Goal: Communication & Community: Share content

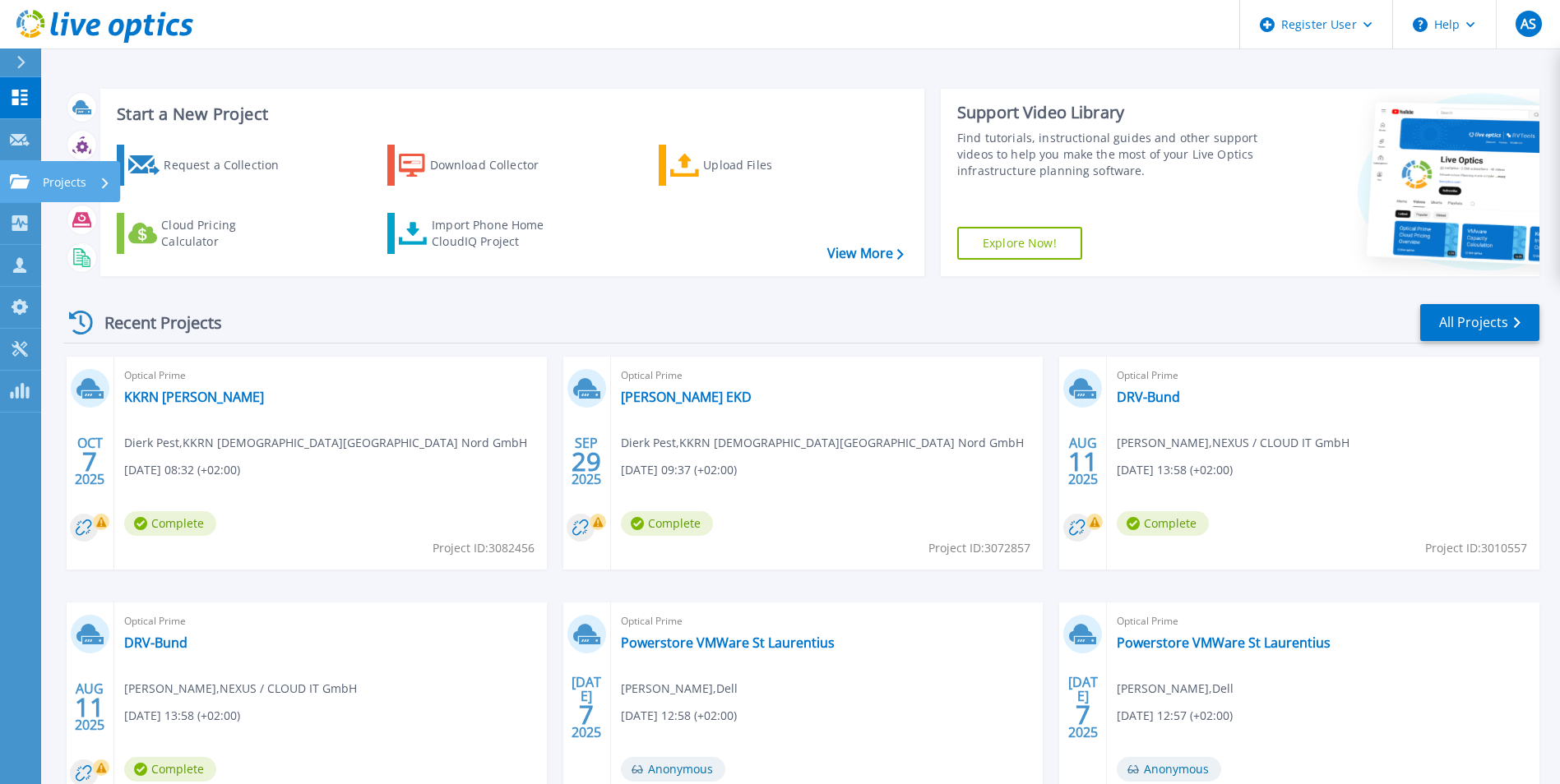
click at [14, 170] on link "Projects Projects" at bounding box center [20, 182] width 41 height 42
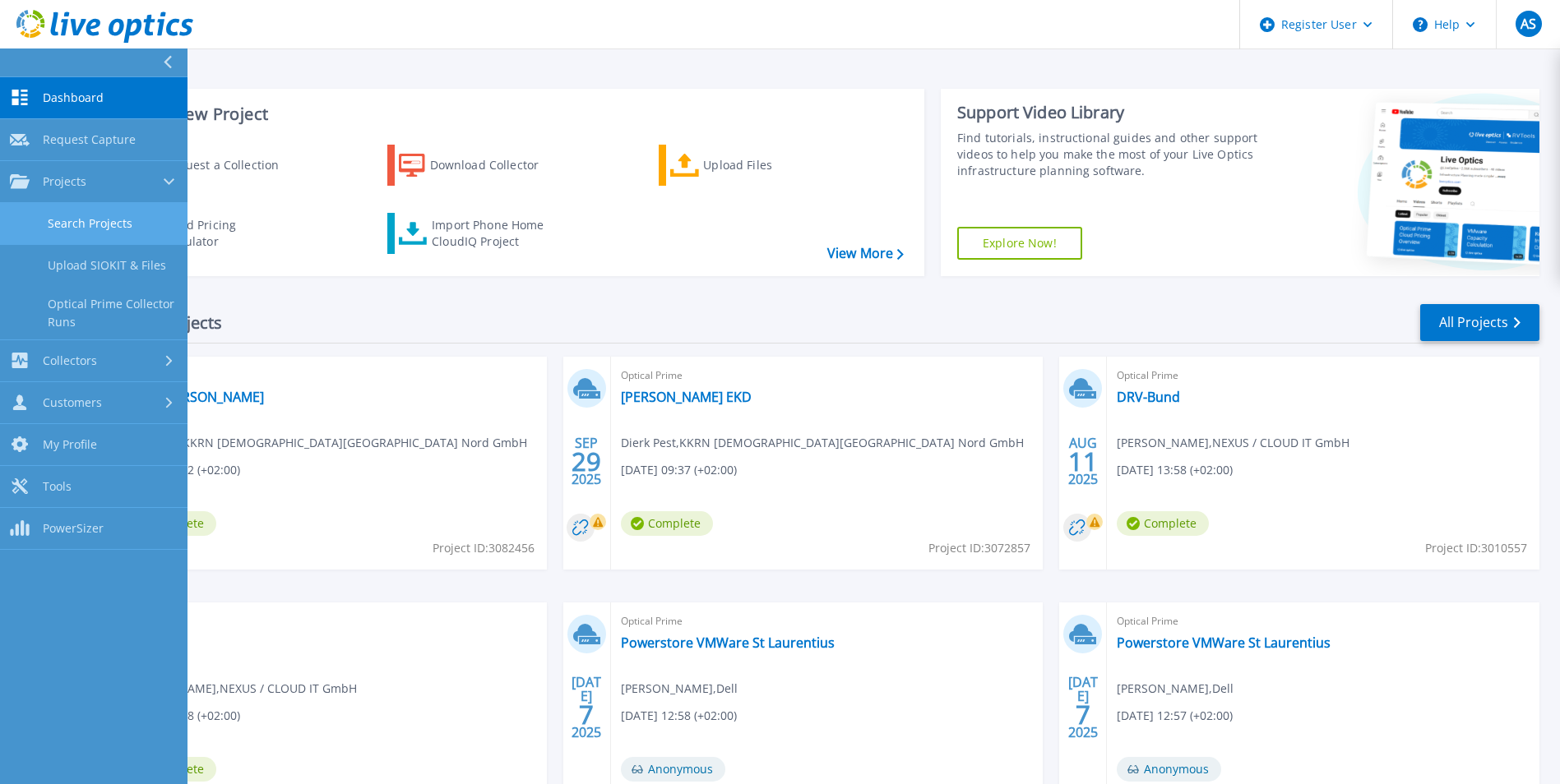
click at [124, 213] on link "Search Projects" at bounding box center [94, 224] width 187 height 42
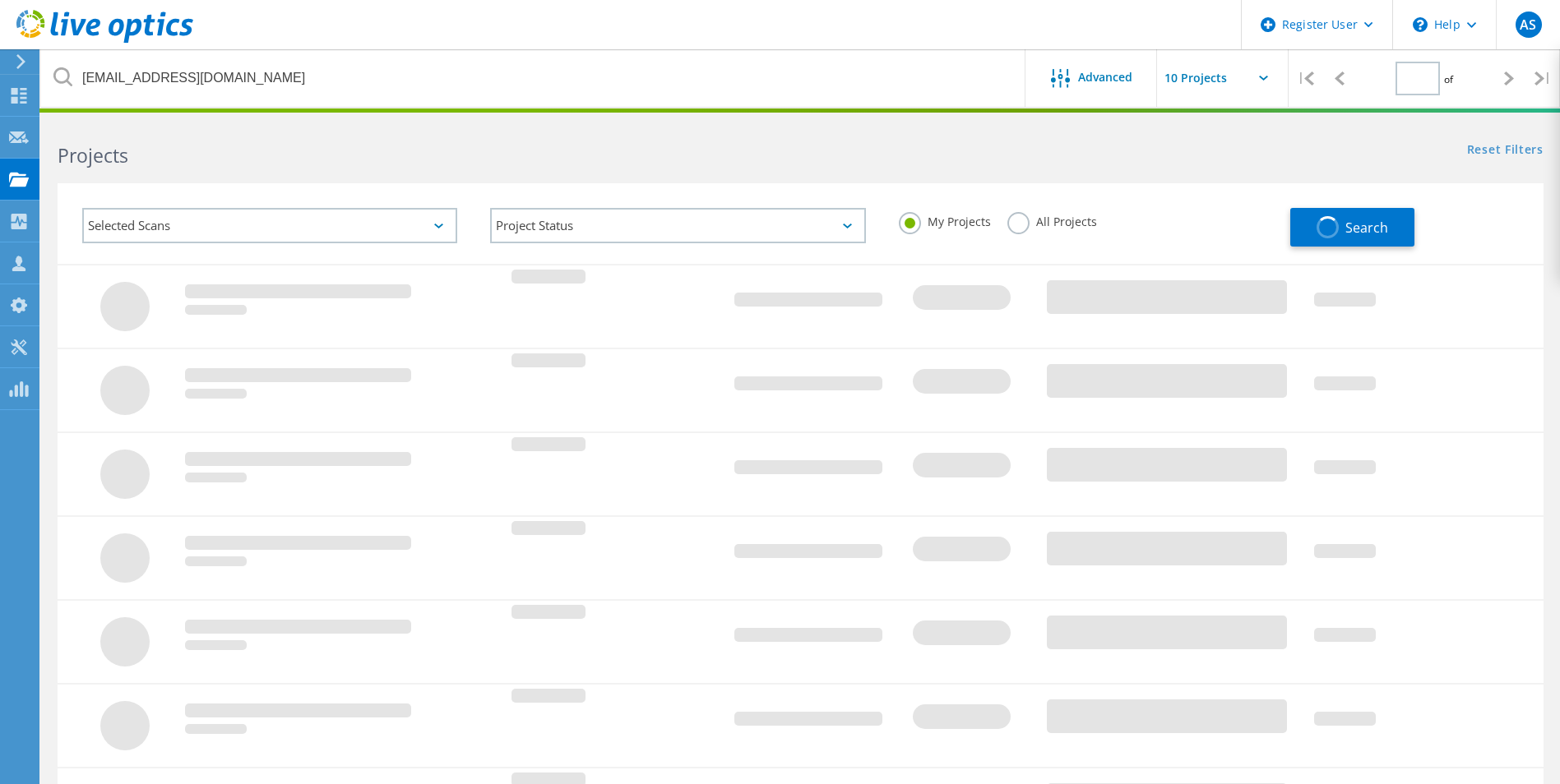
type input "1"
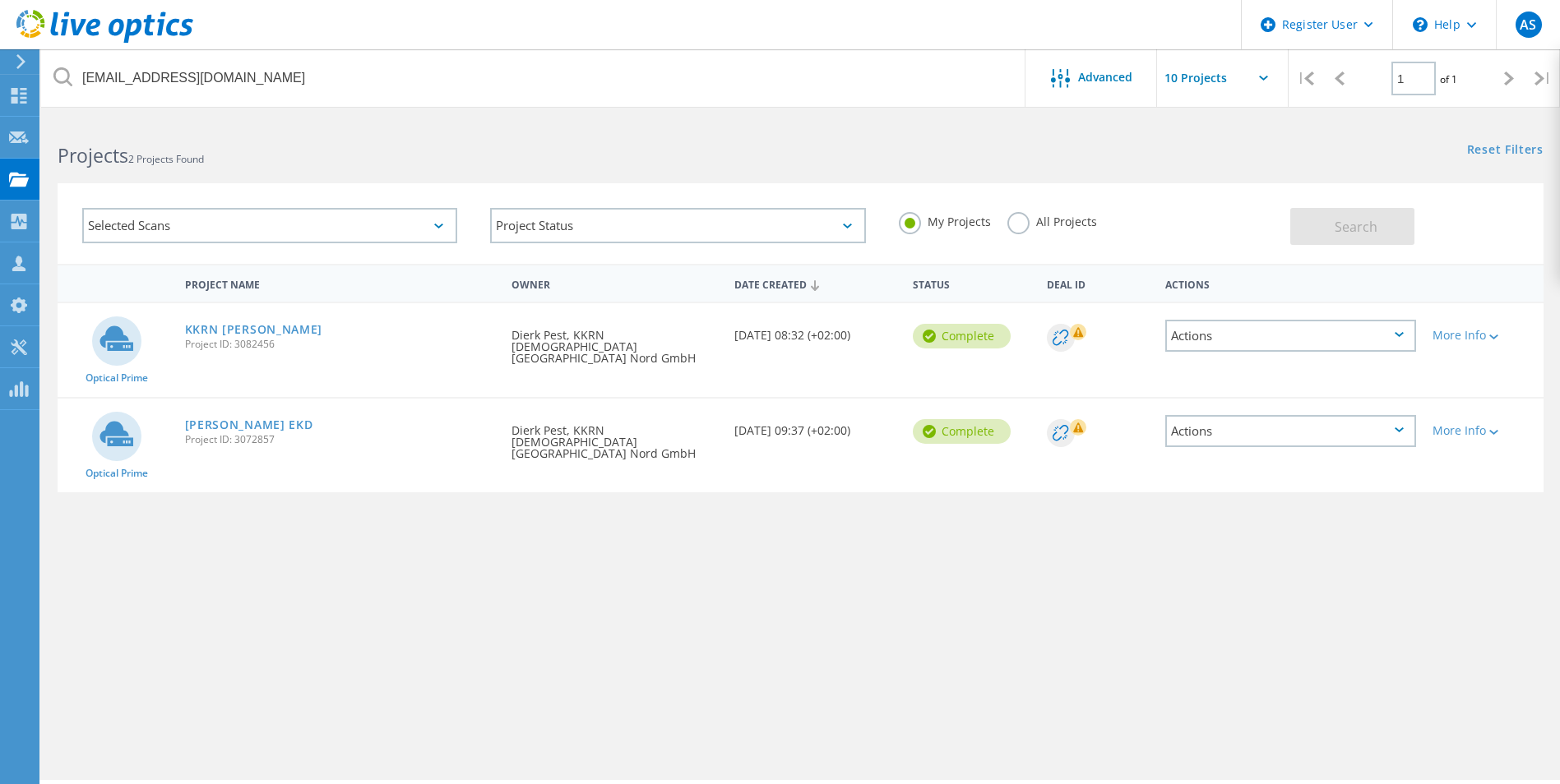
drag, startPoint x: 1394, startPoint y: 536, endPoint x: 1385, endPoint y: 536, distance: 9.0
click at [1394, 536] on div "Project Name Owner Date Created Status Deal Id Actions Optical Prime KKRN KERN …" at bounding box center [801, 478] width 1486 height 428
drag, startPoint x: 284, startPoint y: 349, endPoint x: 185, endPoint y: 343, distance: 99.2
click at [185, 343] on span "Project ID: 3082456" at bounding box center [340, 344] width 311 height 10
click at [228, 324] on link "KKRN [PERSON_NAME]" at bounding box center [253, 330] width 138 height 12
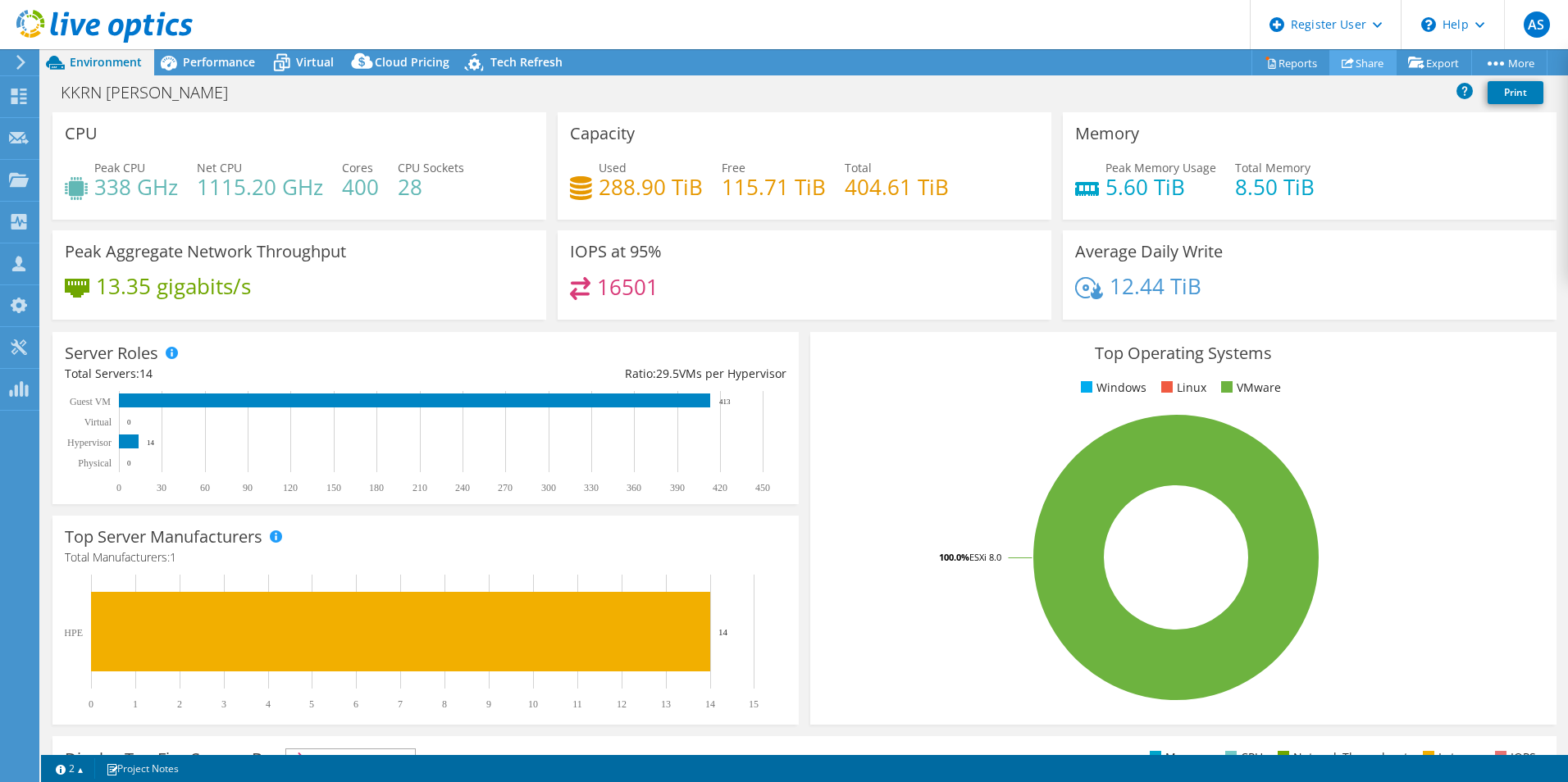
click at [1358, 60] on link "Share" at bounding box center [1363, 63] width 68 height 25
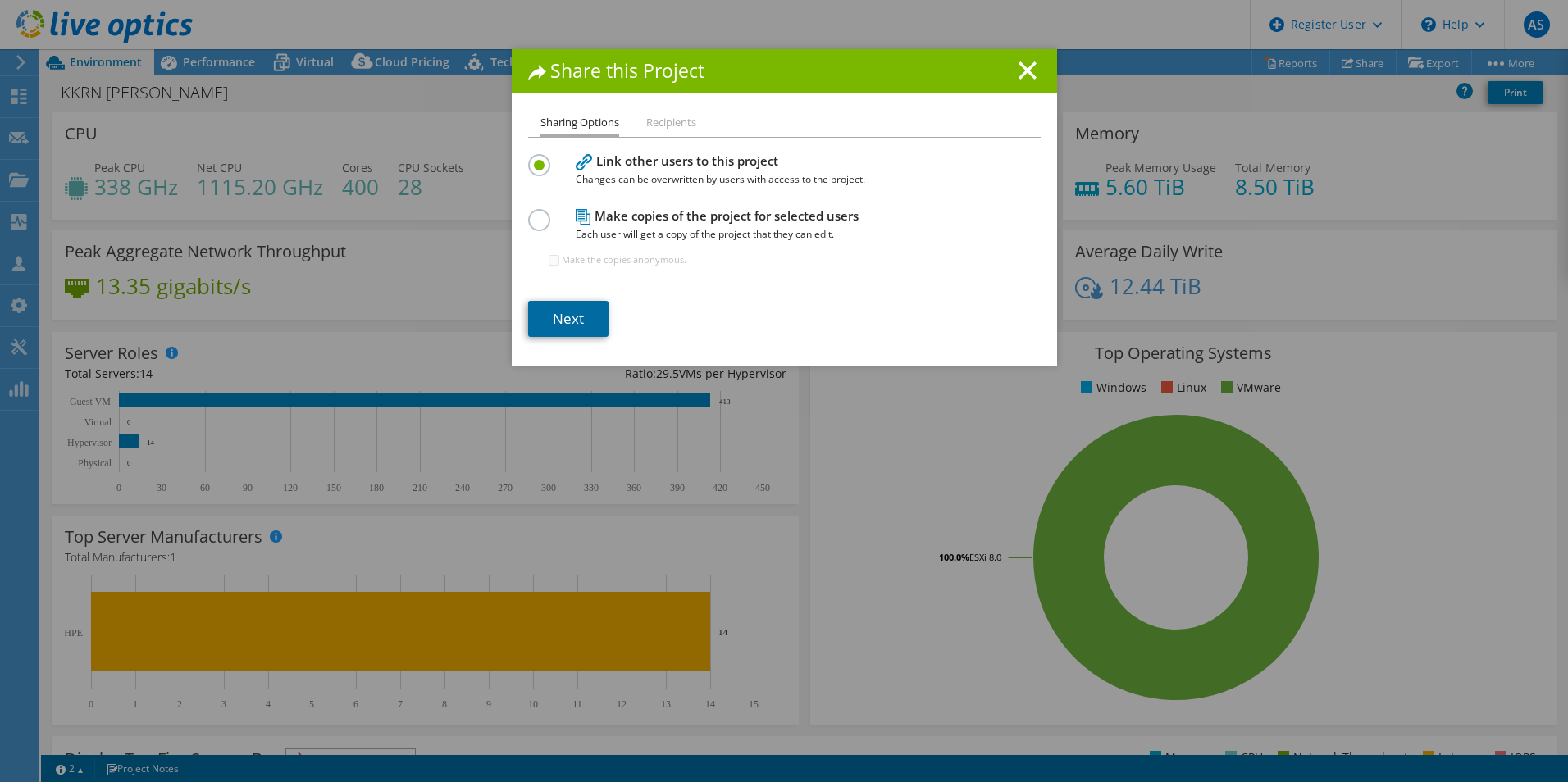
click at [570, 322] on link "Next" at bounding box center [568, 318] width 80 height 36
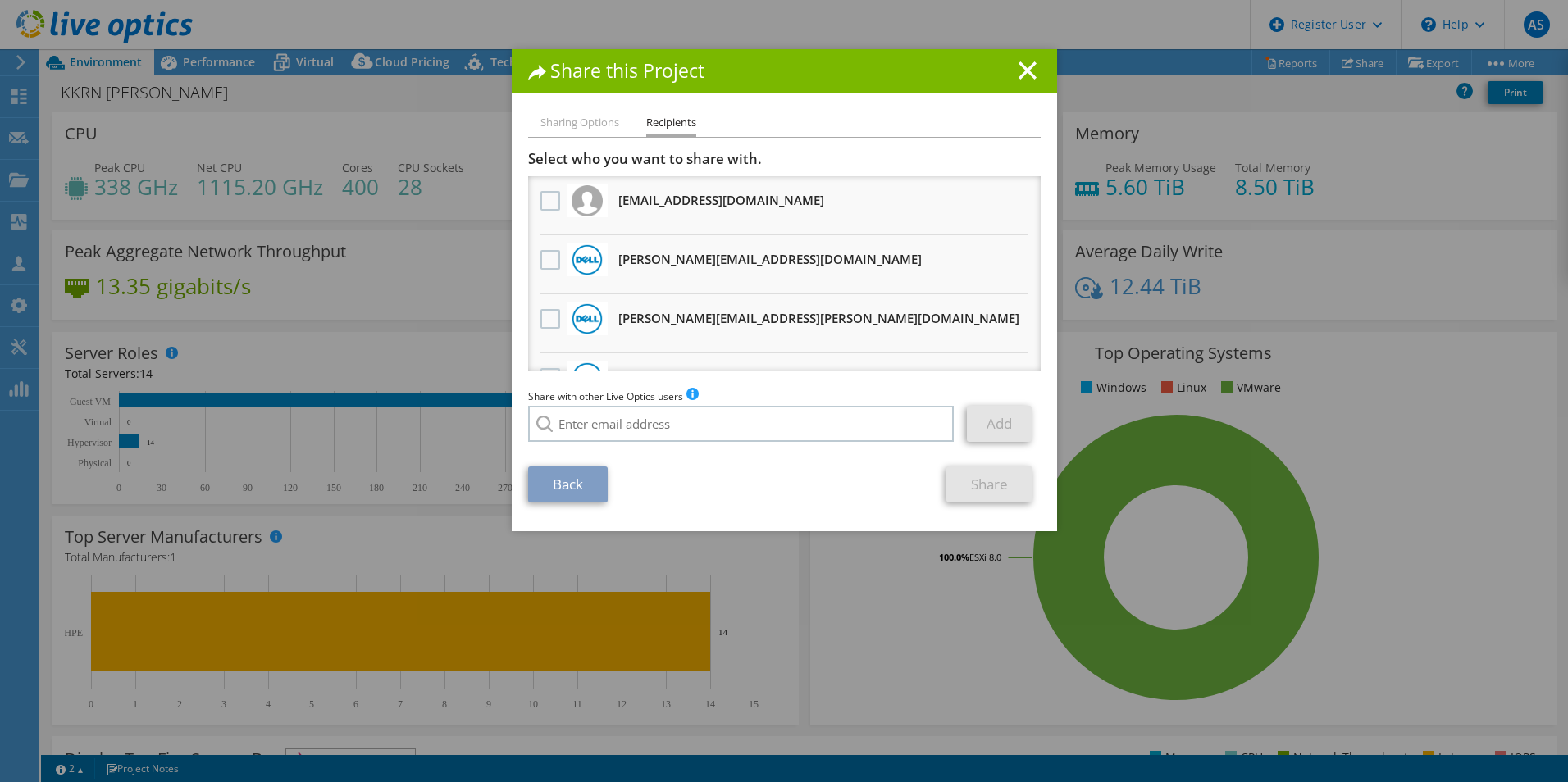
click at [728, 262] on h3 "[PERSON_NAME][EMAIL_ADDRESS][DOMAIN_NAME] Will receive an anonymous copy" at bounding box center [770, 258] width 303 height 26
click at [547, 265] on label at bounding box center [552, 260] width 24 height 20
click at [0, 0] on input "checkbox" at bounding box center [0, 0] width 0 height 0
click at [978, 487] on link "Share" at bounding box center [989, 484] width 86 height 36
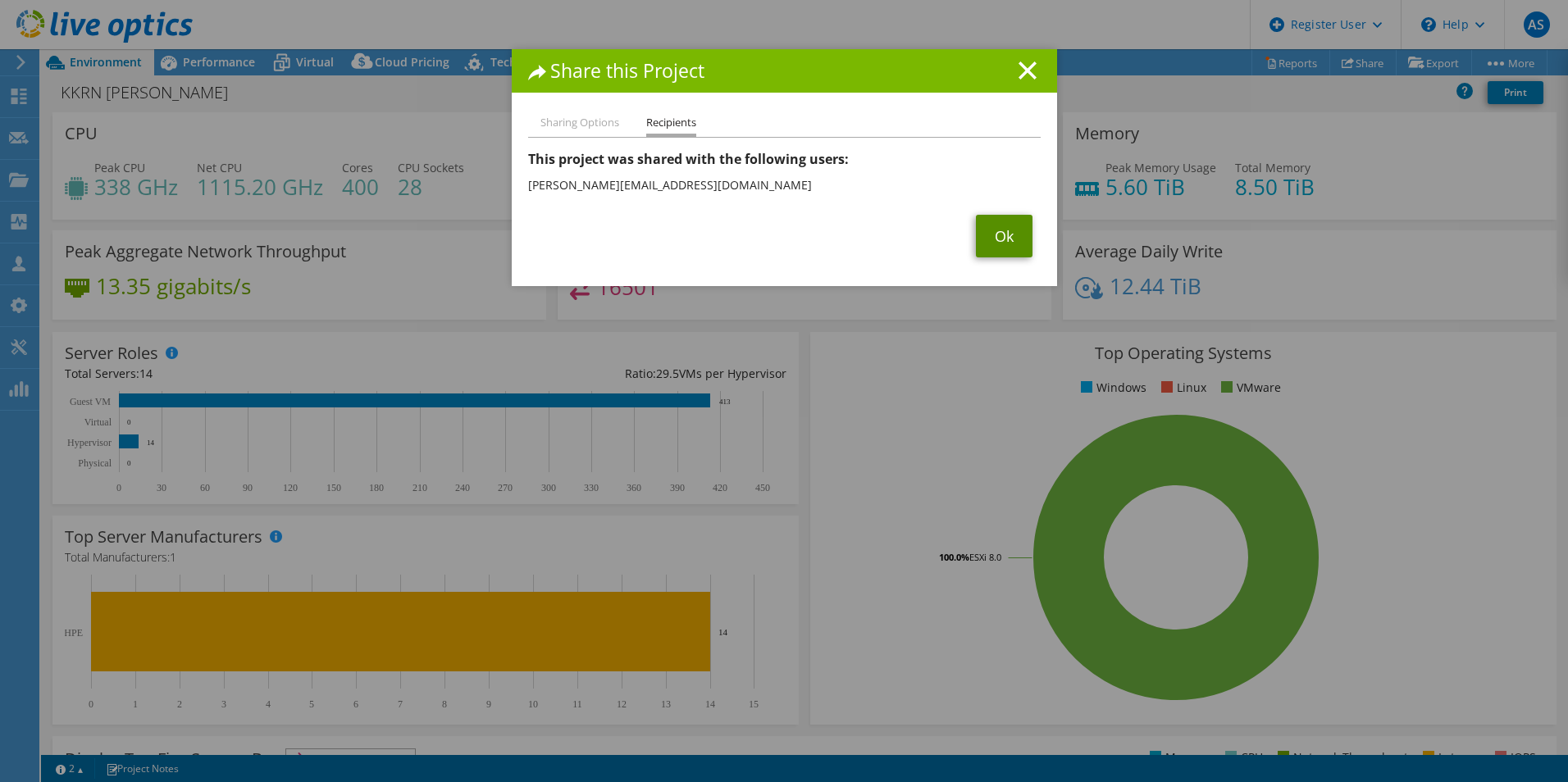
click at [995, 240] on link "Ok" at bounding box center [1004, 236] width 57 height 43
